Goal: Find specific page/section: Find specific page/section

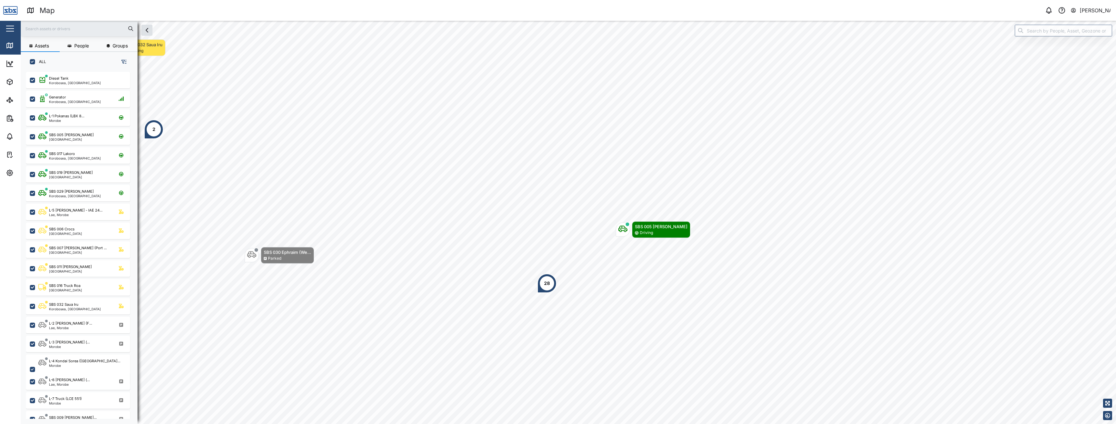
scroll to position [344, 102]
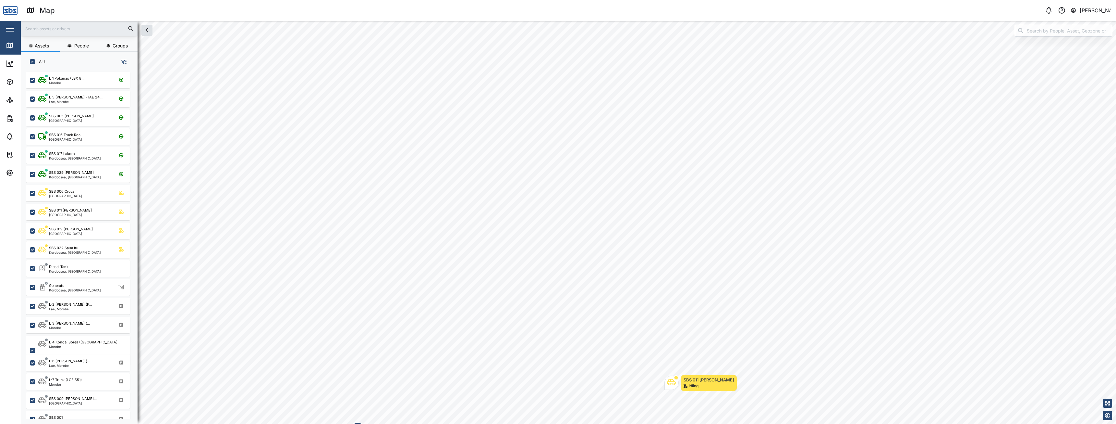
click at [436, 423] on html "Map 0 [PERSON_NAME] Close Map Dashboard Assets ATS Camera Generator Personnel T…" at bounding box center [558, 212] width 1116 height 424
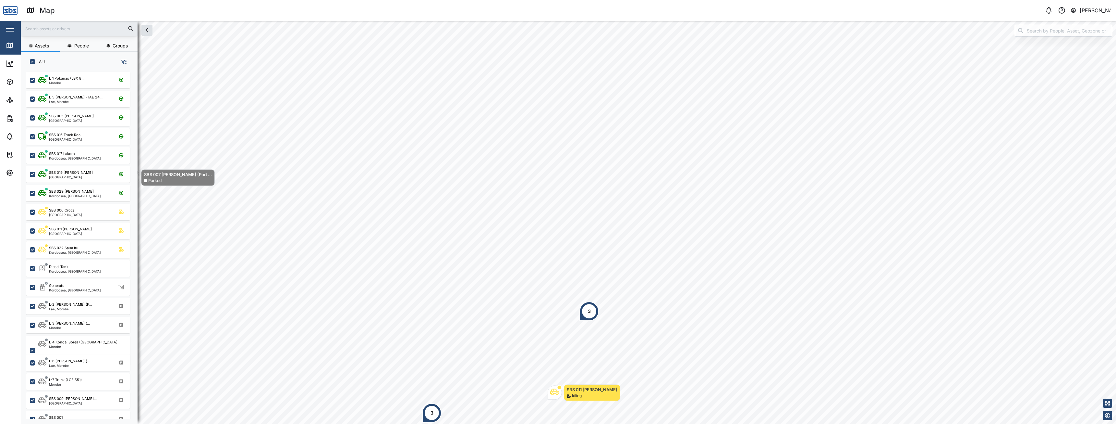
click at [67, 27] on input "text" at bounding box center [79, 29] width 109 height 10
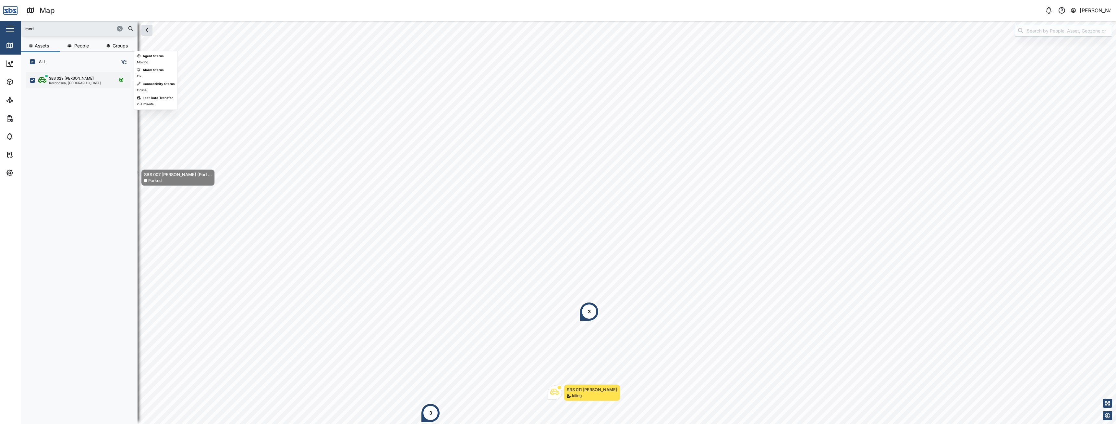
type input "morl"
click at [83, 77] on div "SBS 029 [PERSON_NAME]" at bounding box center [75, 79] width 52 height 6
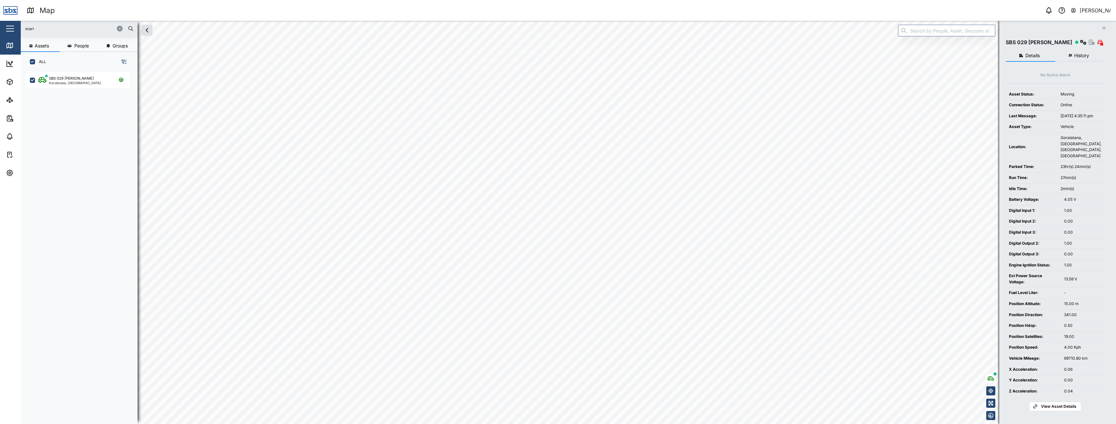
click at [121, 28] on icon "button" at bounding box center [120, 29] width 4 height 4
